Goal: Check status: Check status

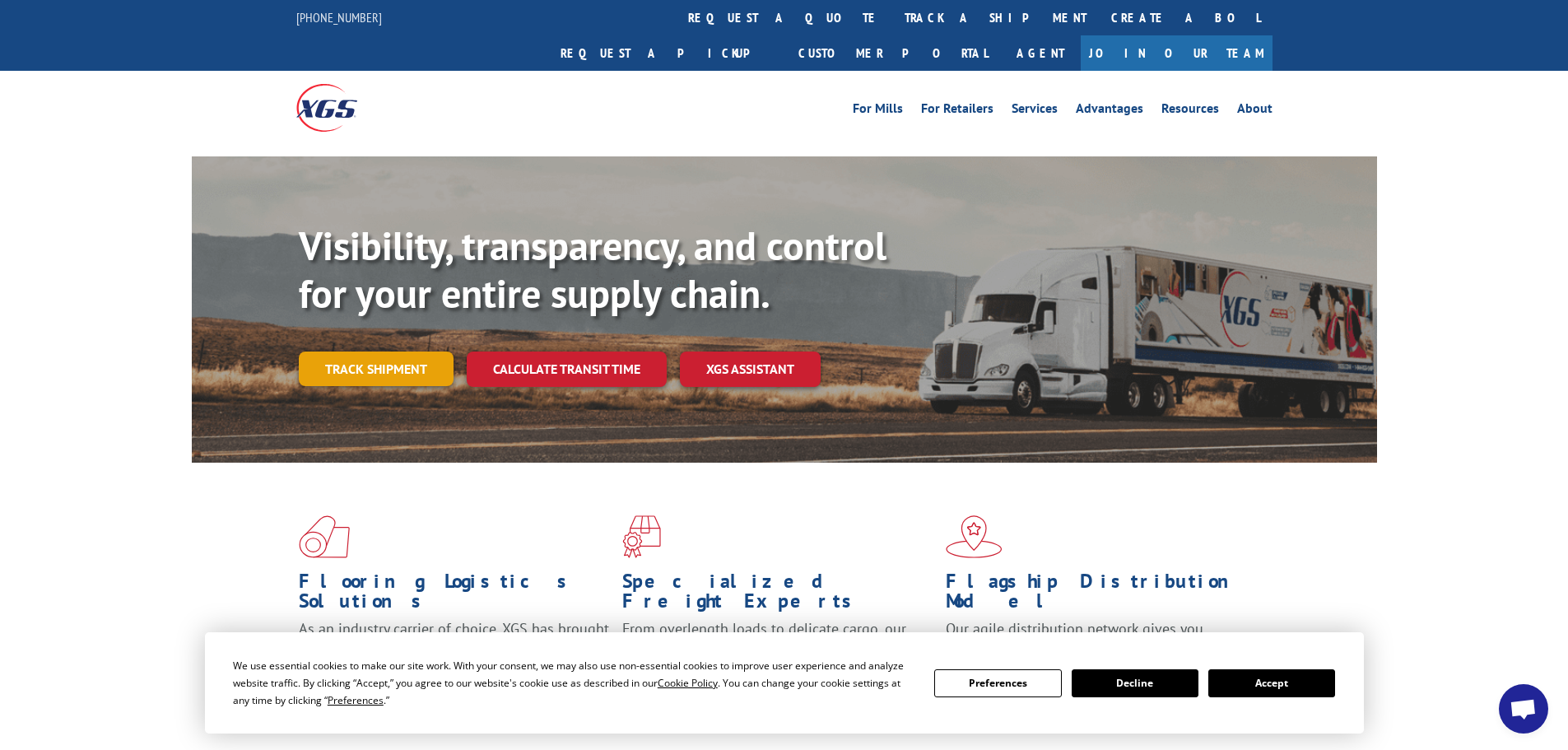
click at [377, 352] on link "Track shipment" at bounding box center [377, 369] width 155 height 35
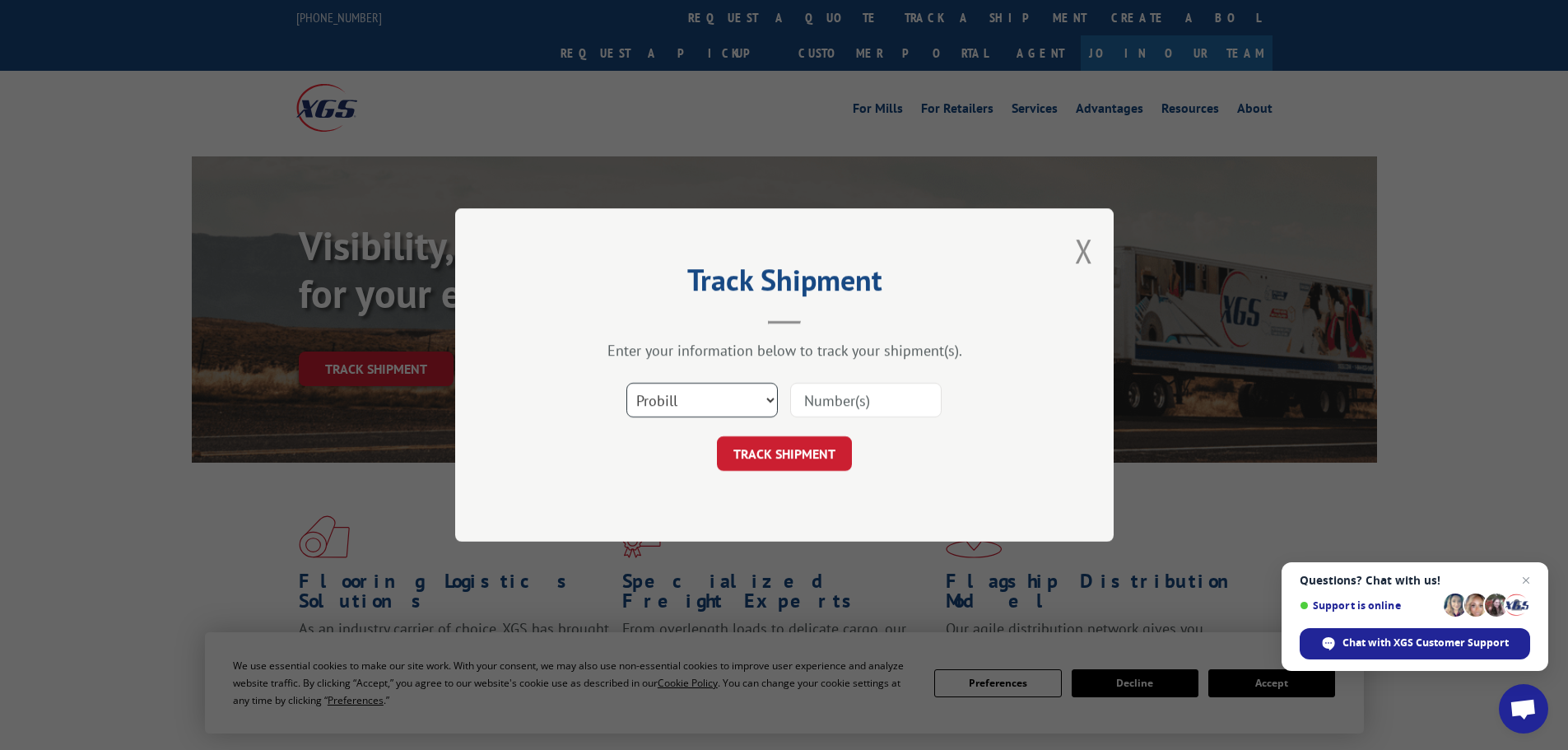
click at [738, 402] on select "Select category... Probill BOL PO" at bounding box center [703, 400] width 151 height 35
select select "po"
click at [627, 383] on select "Select category... Probill BOL PO" at bounding box center [703, 400] width 151 height 35
click at [825, 399] on input at bounding box center [866, 400] width 151 height 35
paste input "16512601"
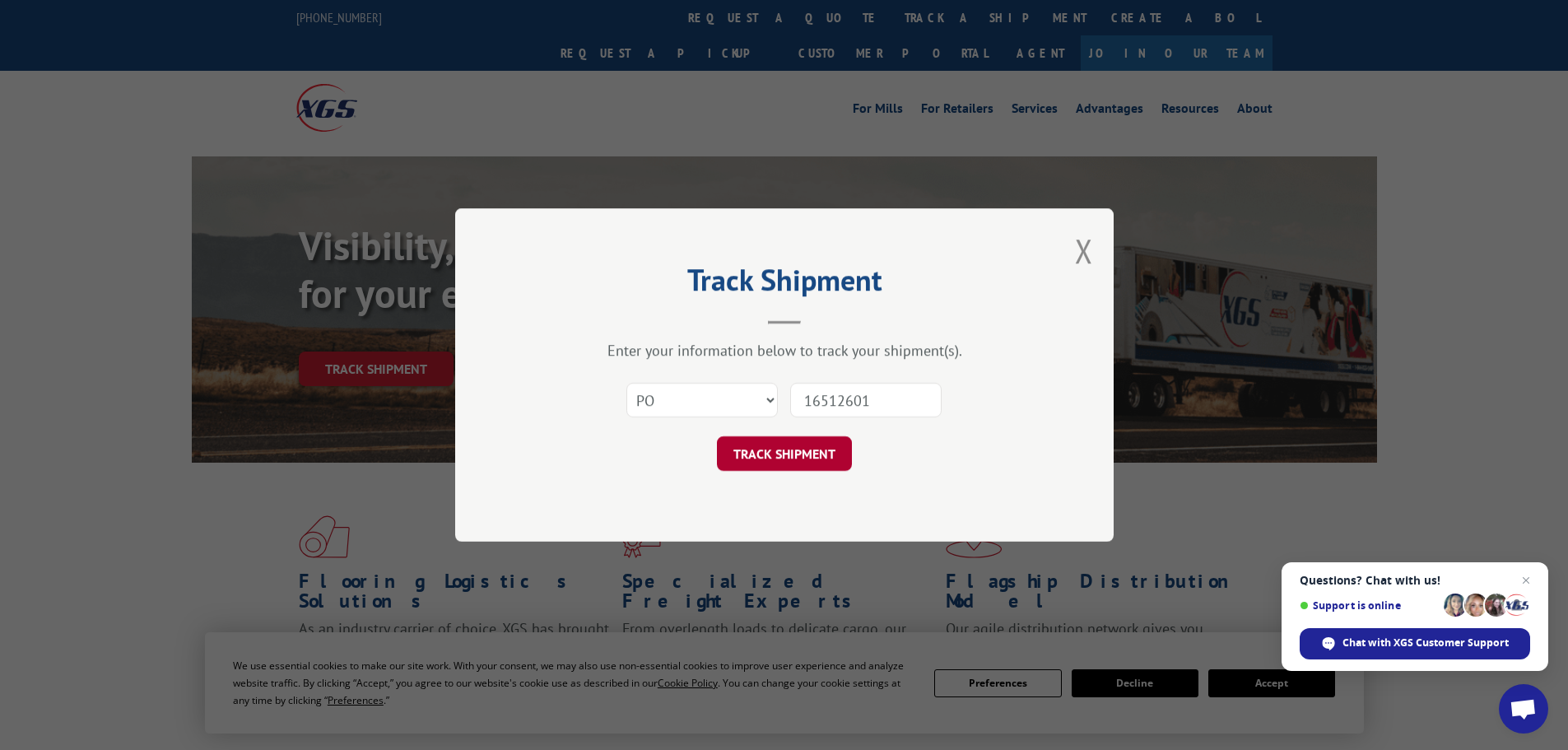
type input "16512601"
click at [816, 444] on button "TRACK SHIPMENT" at bounding box center [784, 453] width 135 height 35
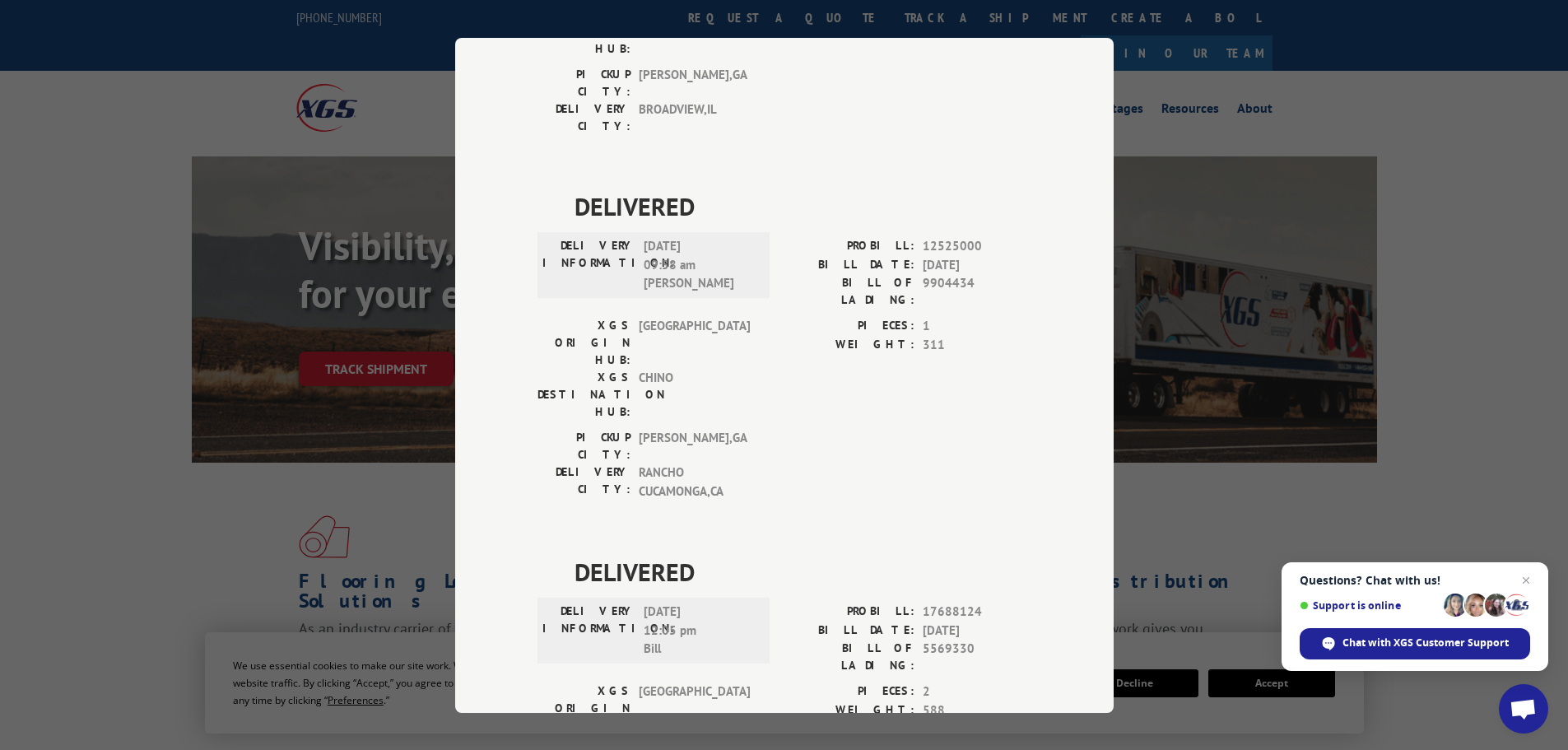
scroll to position [350, 0]
drag, startPoint x: 974, startPoint y: 468, endPoint x: 917, endPoint y: 472, distance: 57.1
click at [922, 636] on span "5569330" at bounding box center [977, 653] width 109 height 35
copy span "5569330"
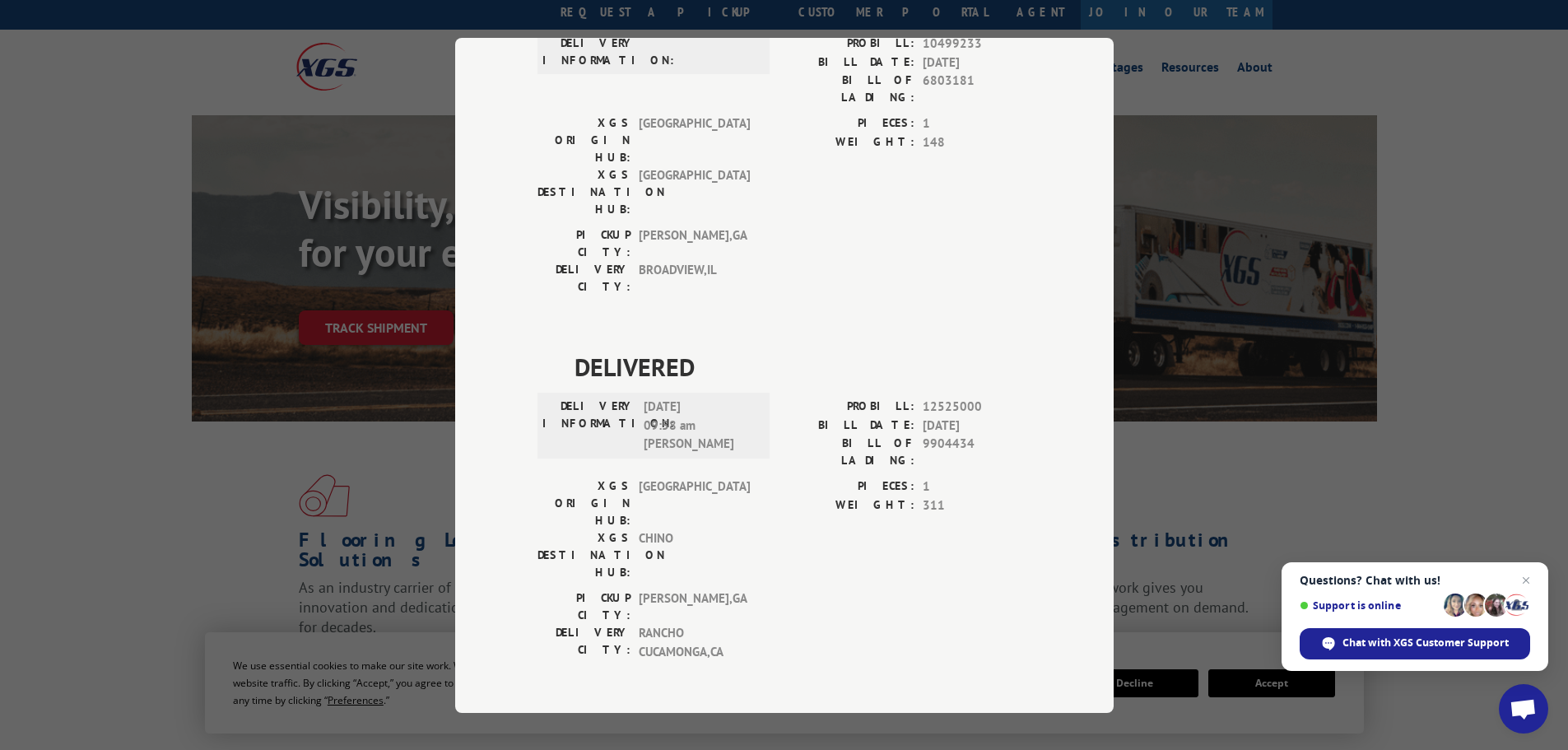
scroll to position [0, 0]
